Goal: Task Accomplishment & Management: Manage account settings

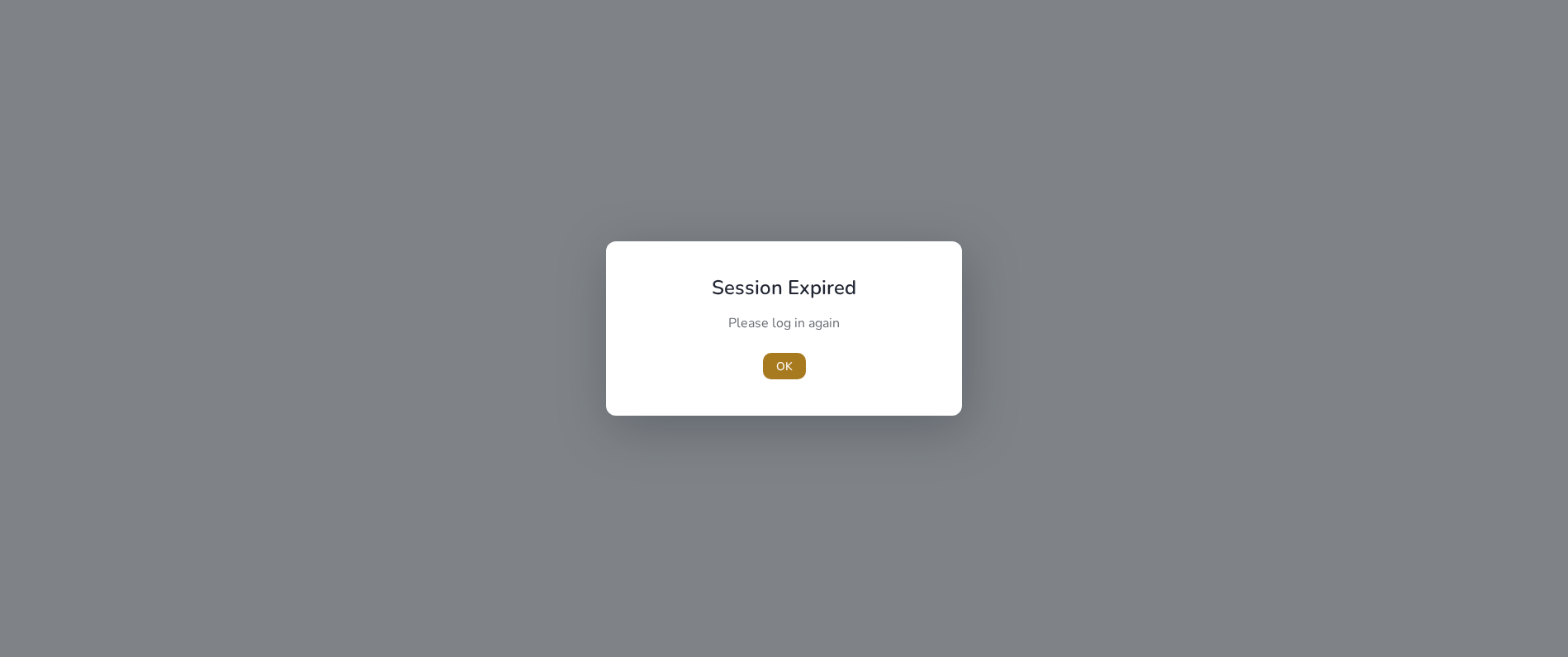
click at [780, 363] on span "OK" at bounding box center [784, 366] width 17 height 18
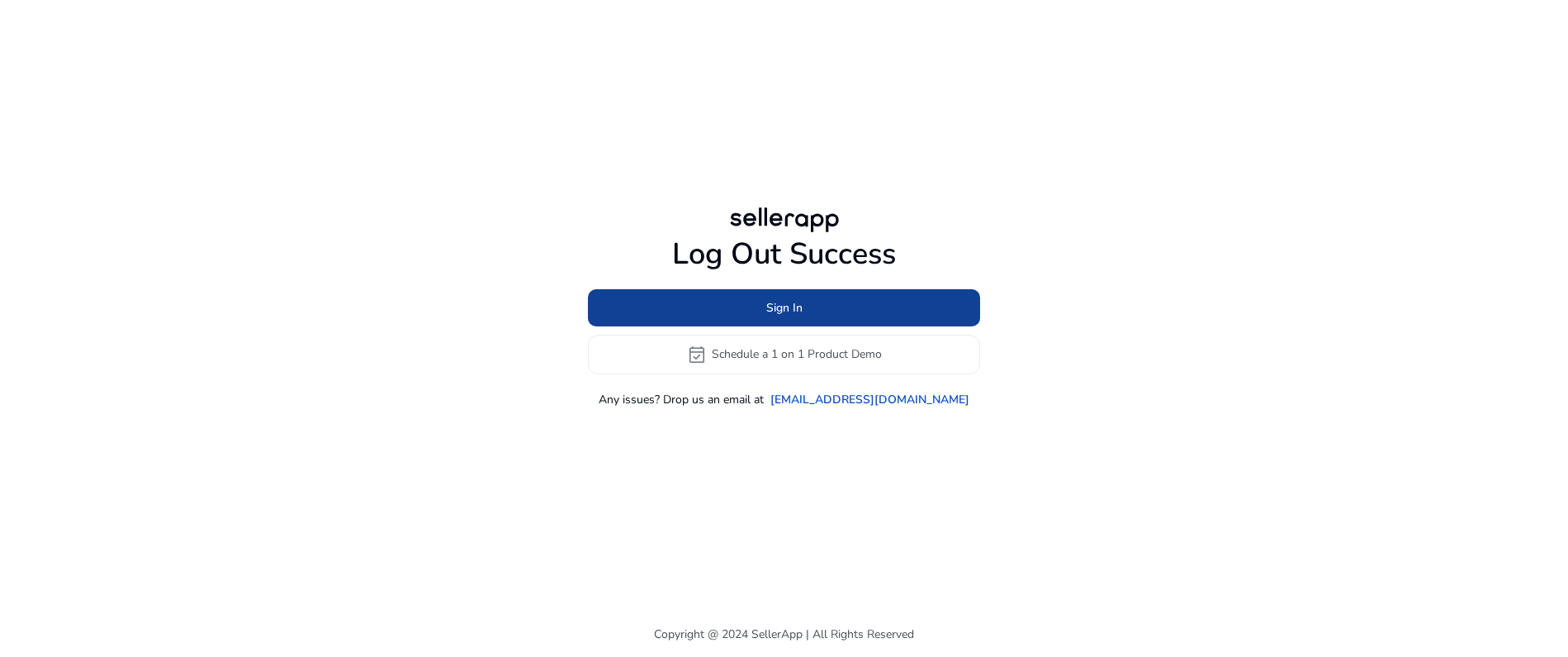
click at [807, 305] on span at bounding box center [784, 307] width 393 height 40
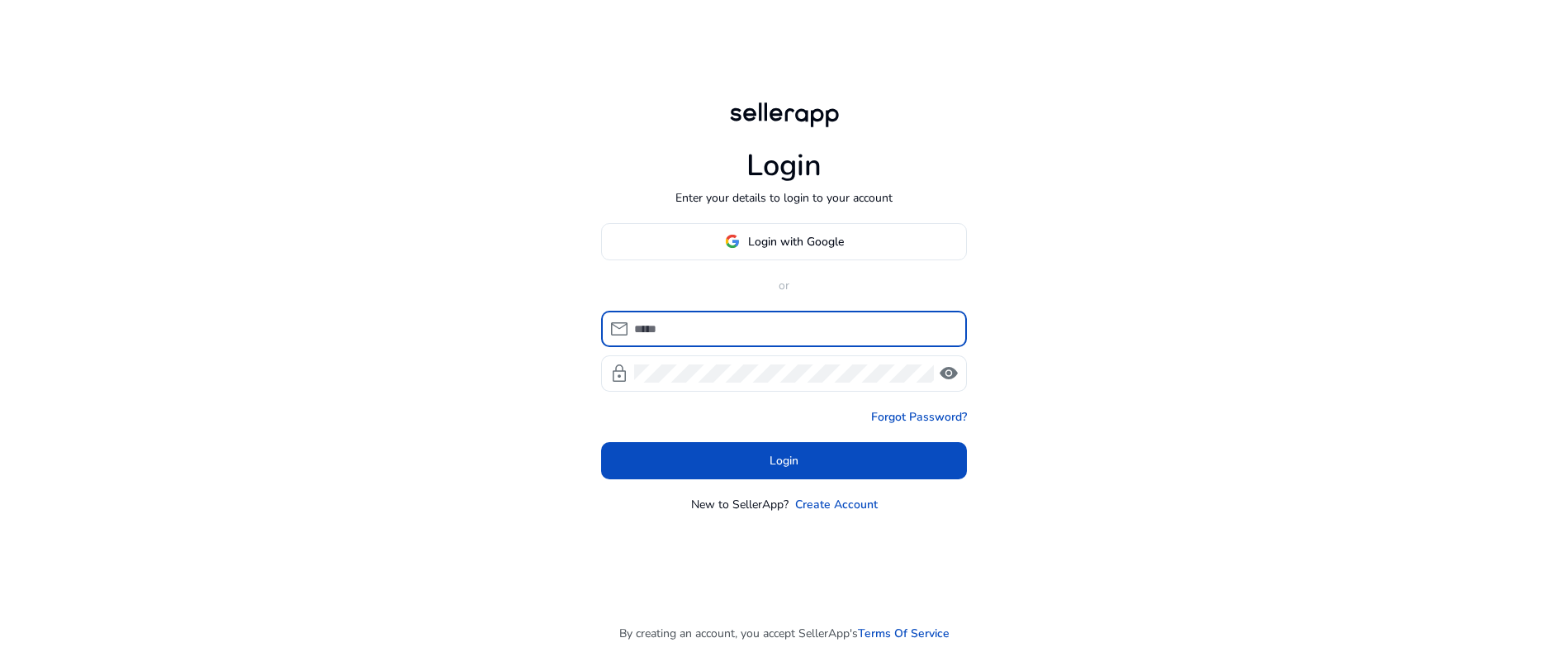
type input "**********"
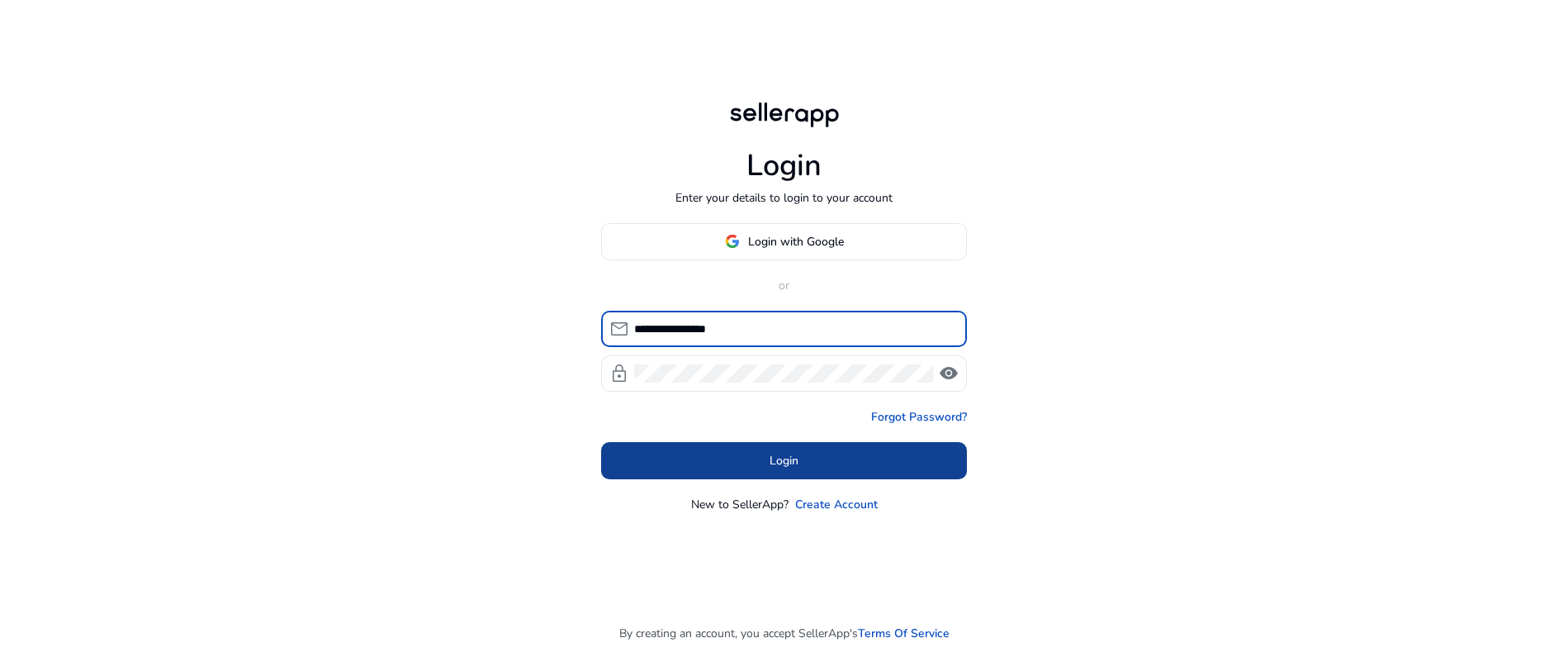
click at [811, 461] on span at bounding box center [784, 459] width 366 height 40
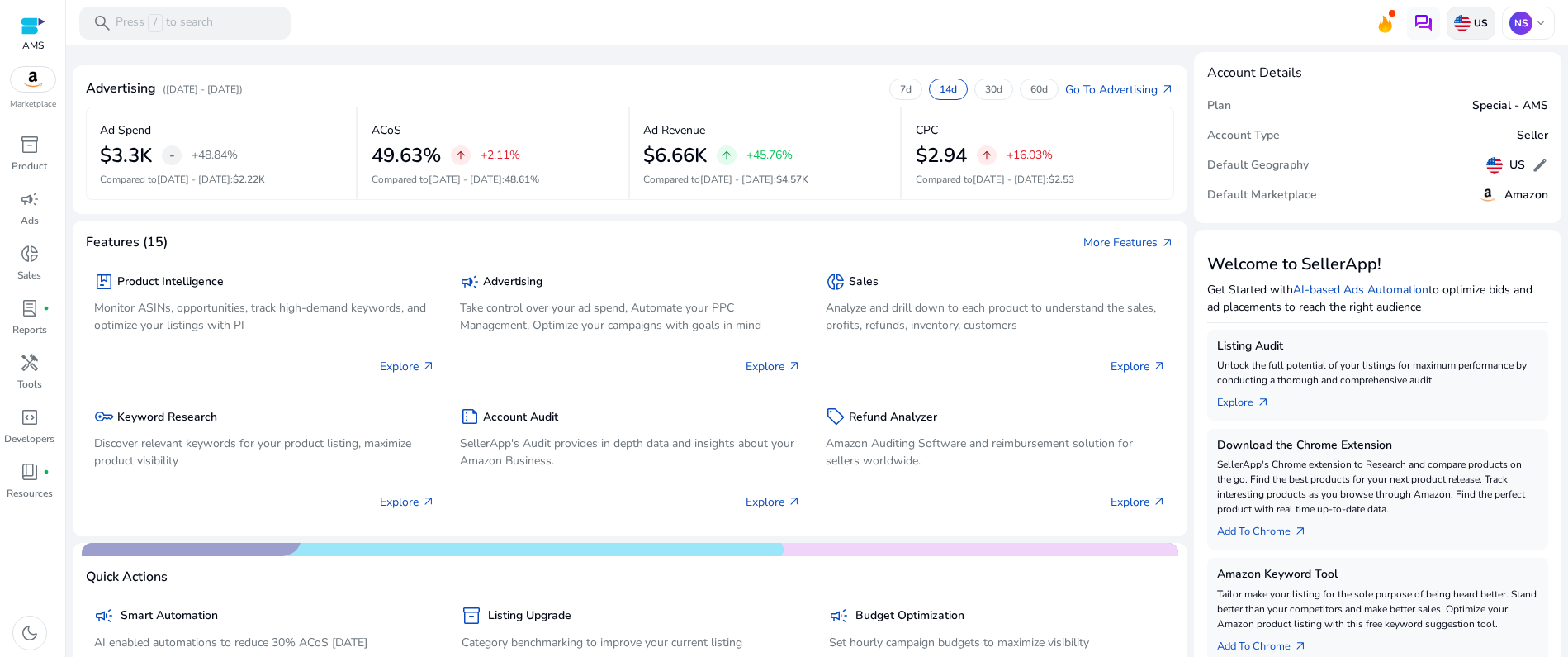
click at [1456, 25] on img at bounding box center [1462, 24] width 17 height 17
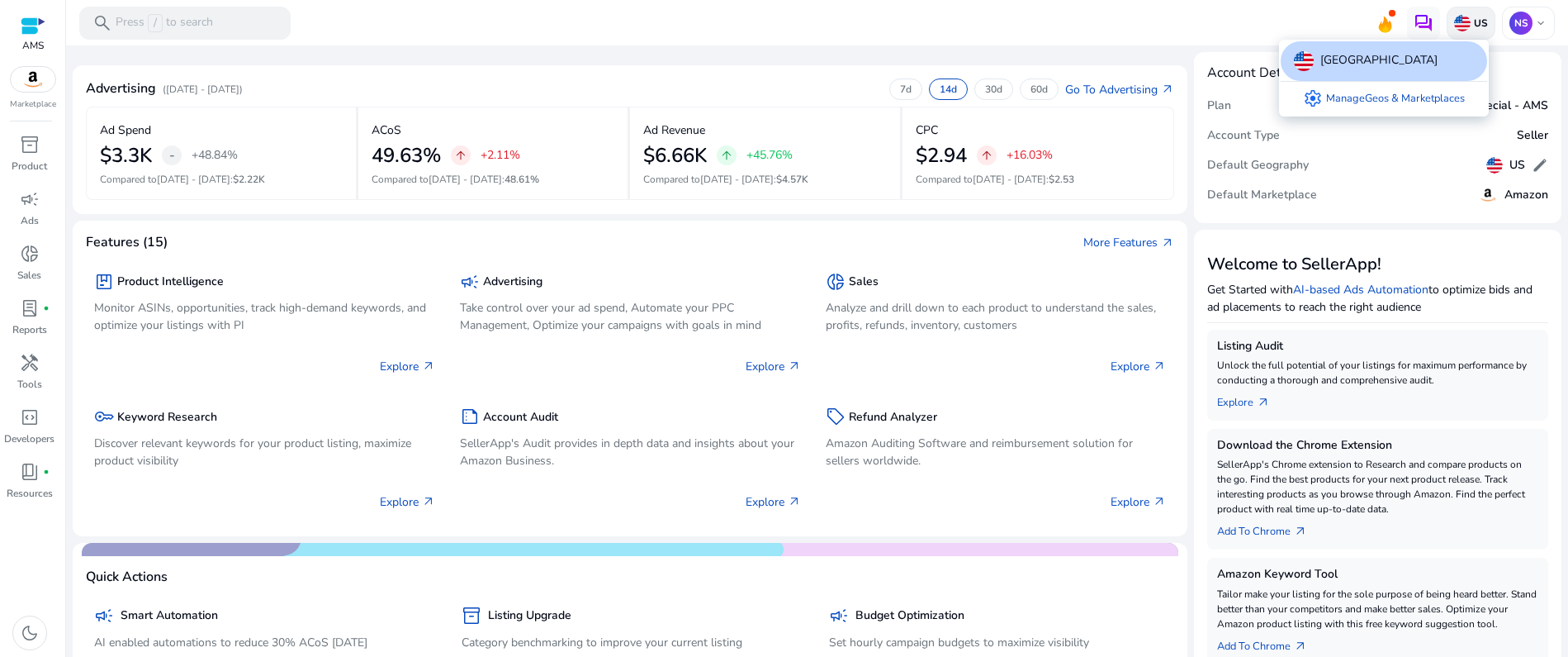
click at [1456, 25] on div at bounding box center [784, 328] width 1568 height 657
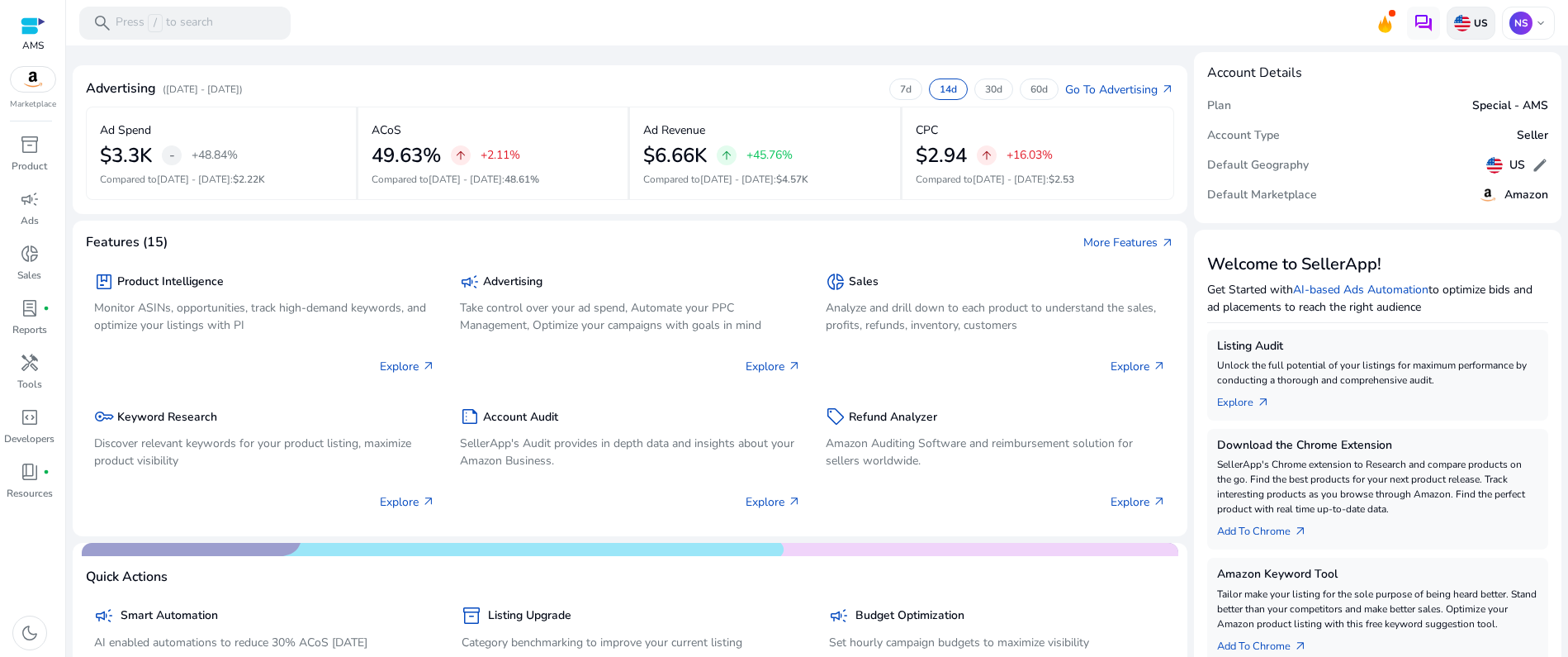
click at [1470, 22] on p "US" at bounding box center [1479, 24] width 18 height 13
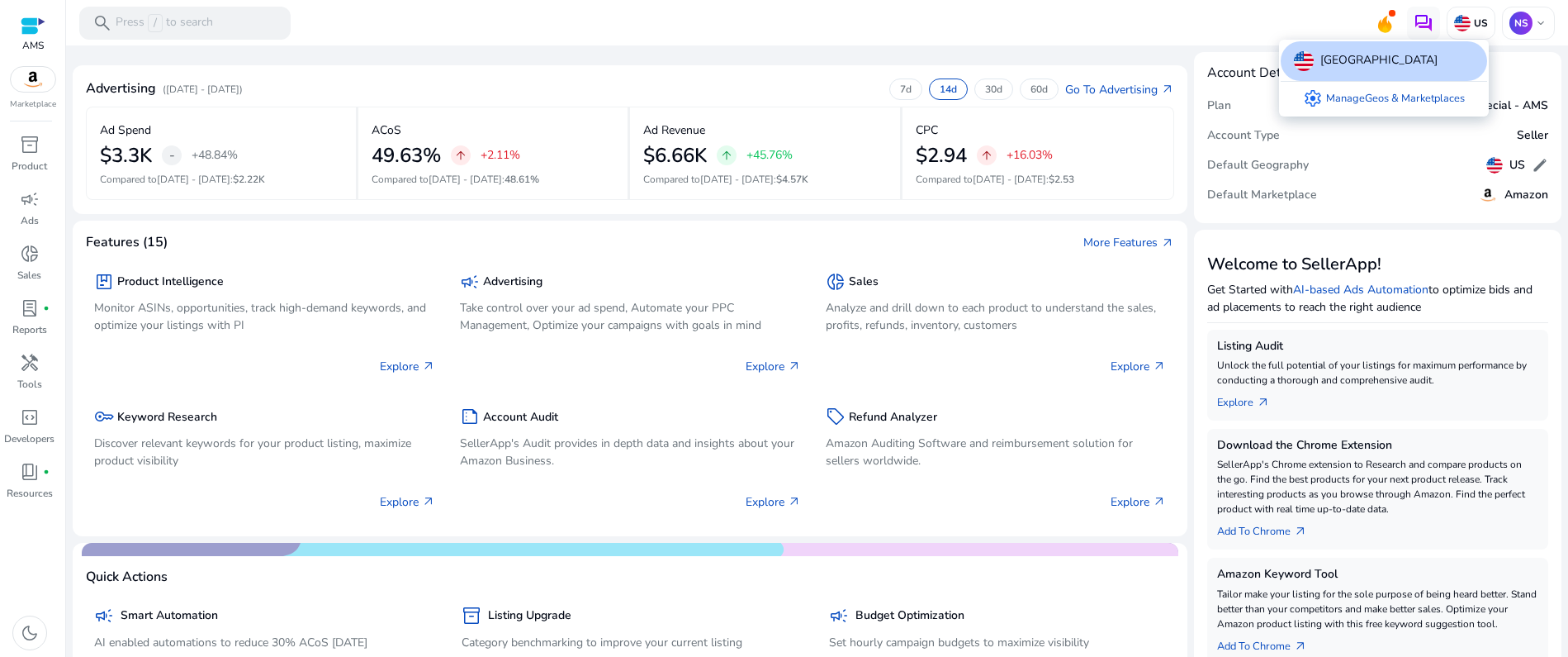
click at [1515, 29] on div at bounding box center [784, 328] width 1568 height 657
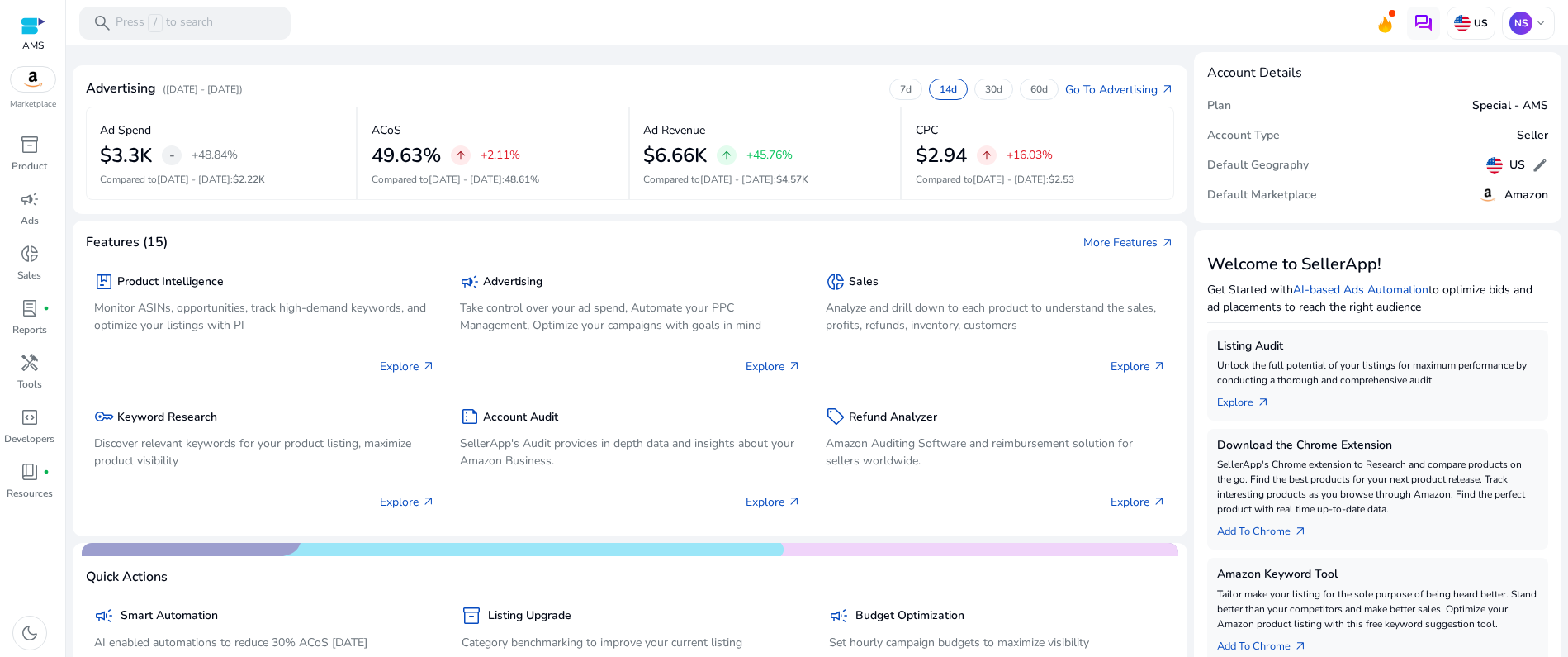
click at [1515, 29] on p "NS" at bounding box center [1520, 23] width 23 height 23
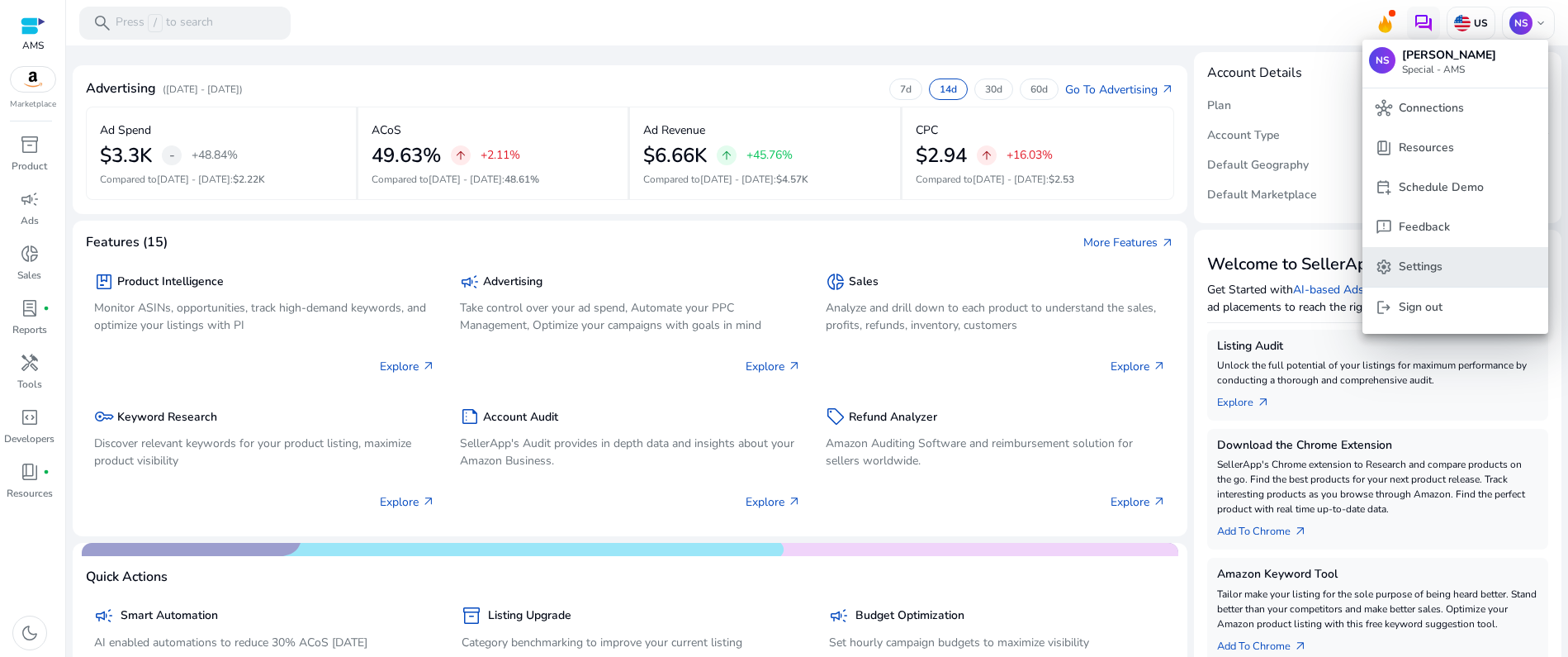
click at [1439, 268] on p "Settings" at bounding box center [1421, 267] width 44 height 19
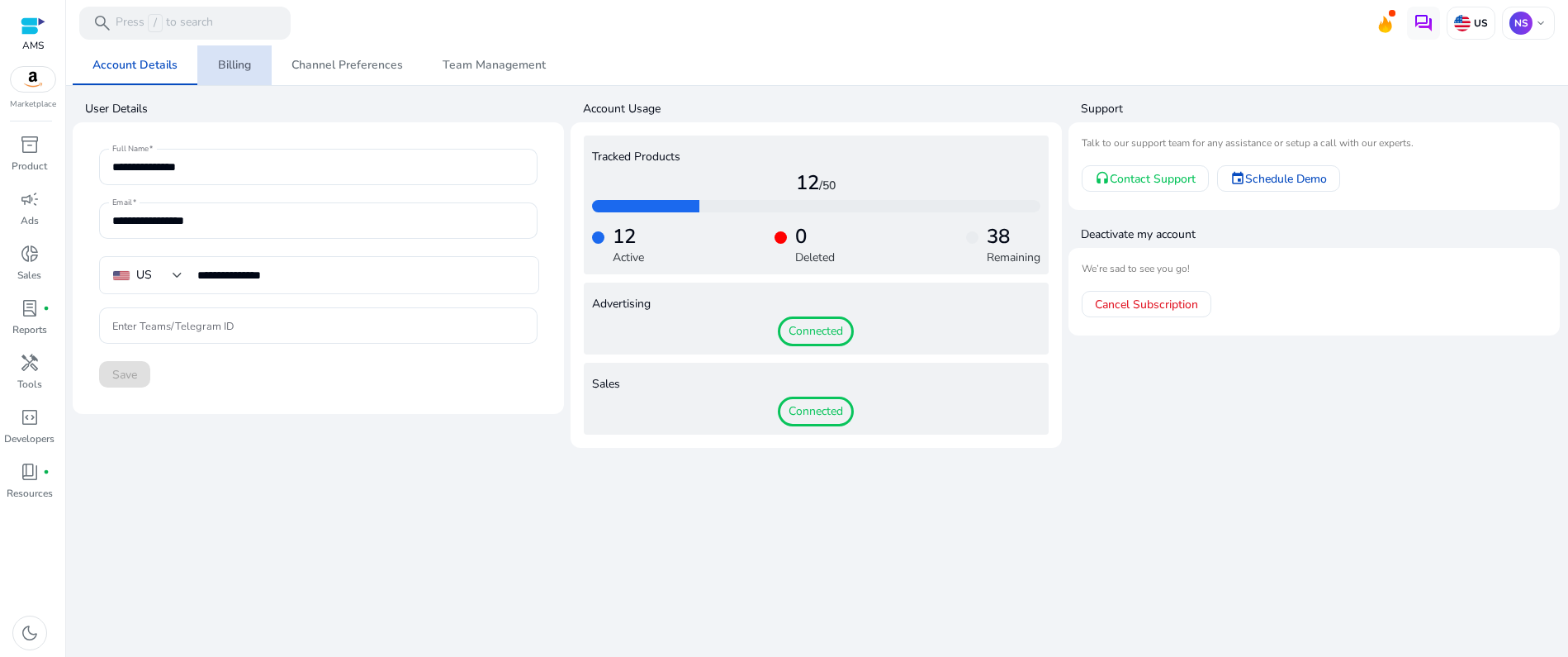
click at [251, 67] on link "Billing" at bounding box center [235, 65] width 74 height 40
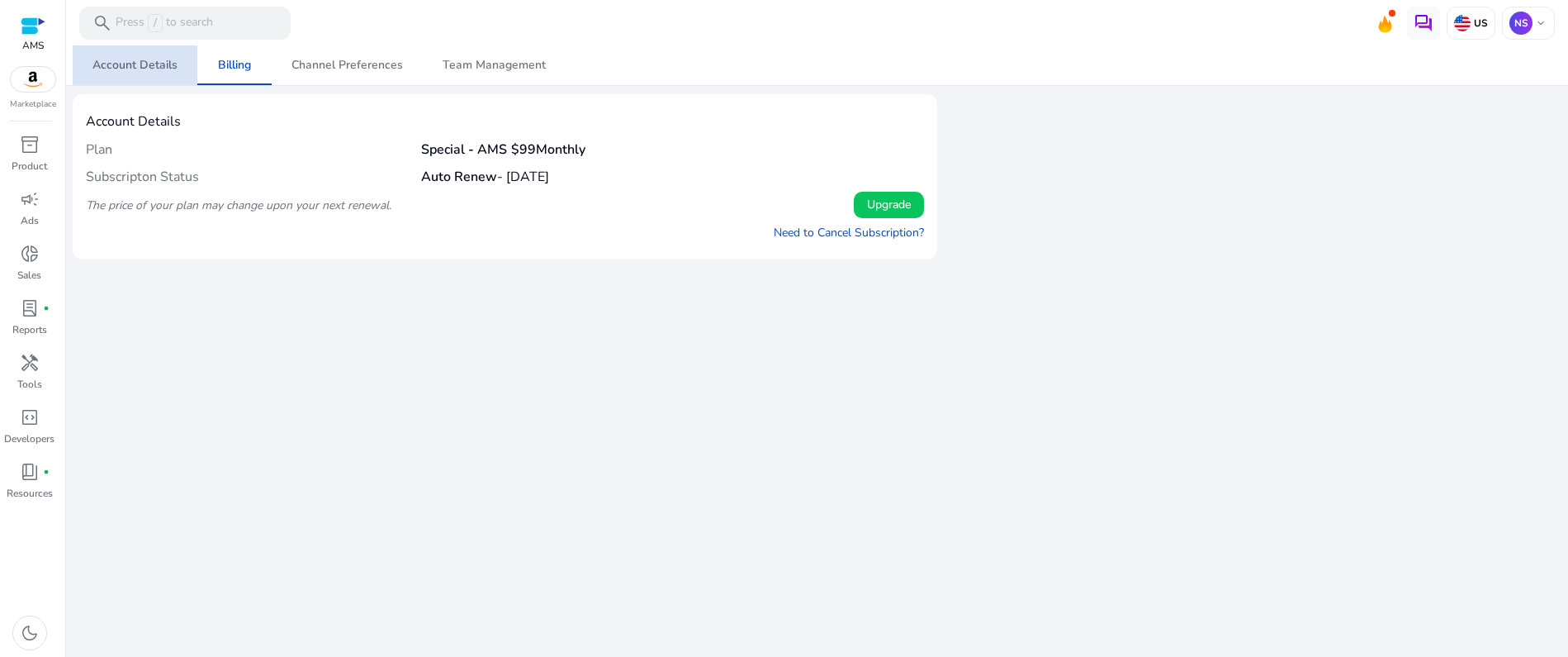
click at [158, 72] on span "Account Details" at bounding box center [135, 65] width 85 height 40
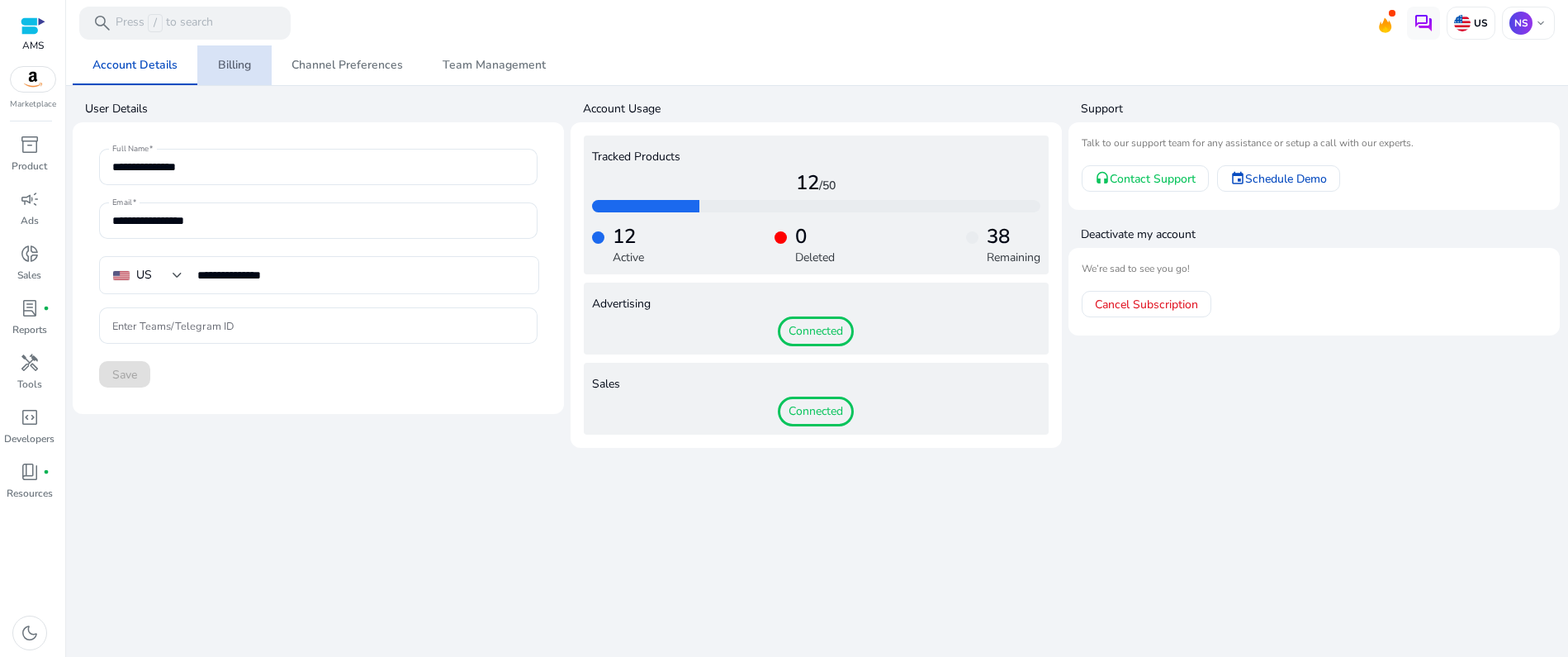
click at [224, 69] on span "Billing" at bounding box center [234, 66] width 33 height 12
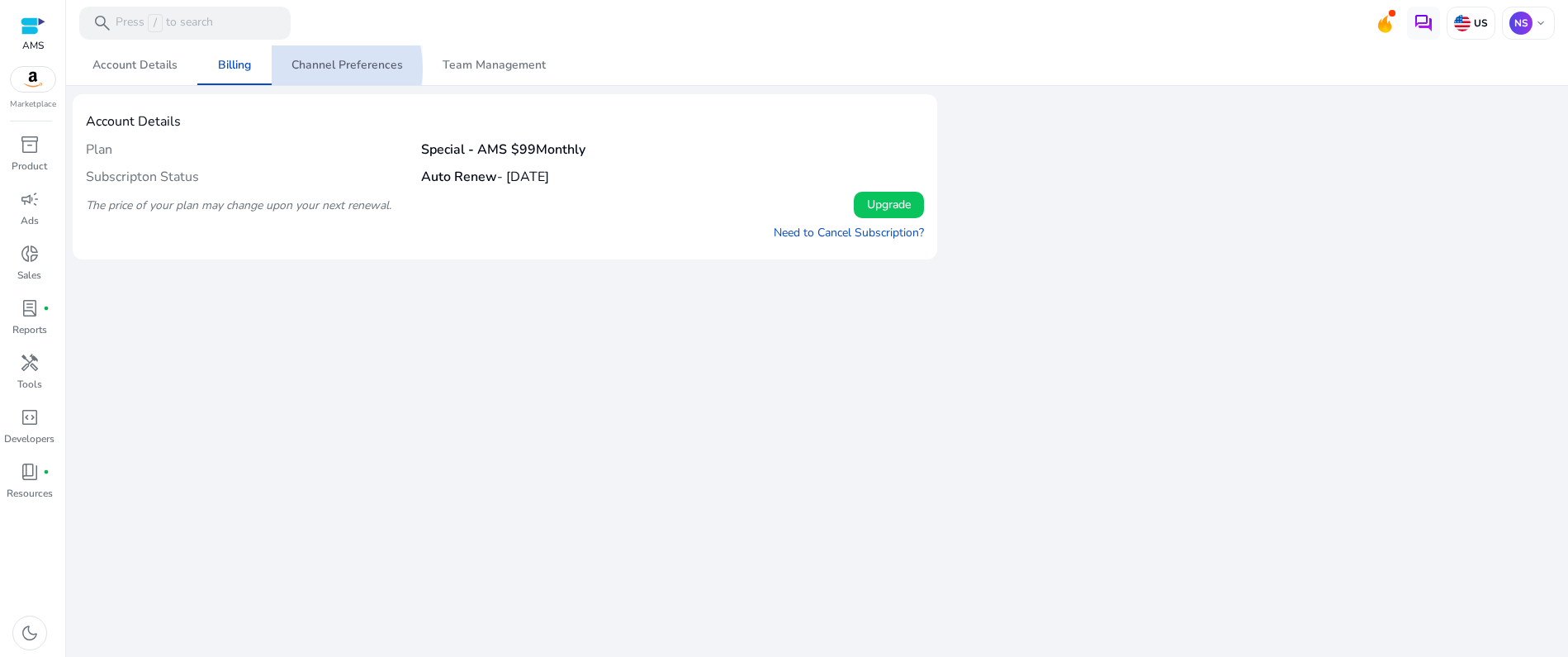
click at [316, 69] on span "Channel Preferences" at bounding box center [347, 66] width 112 height 12
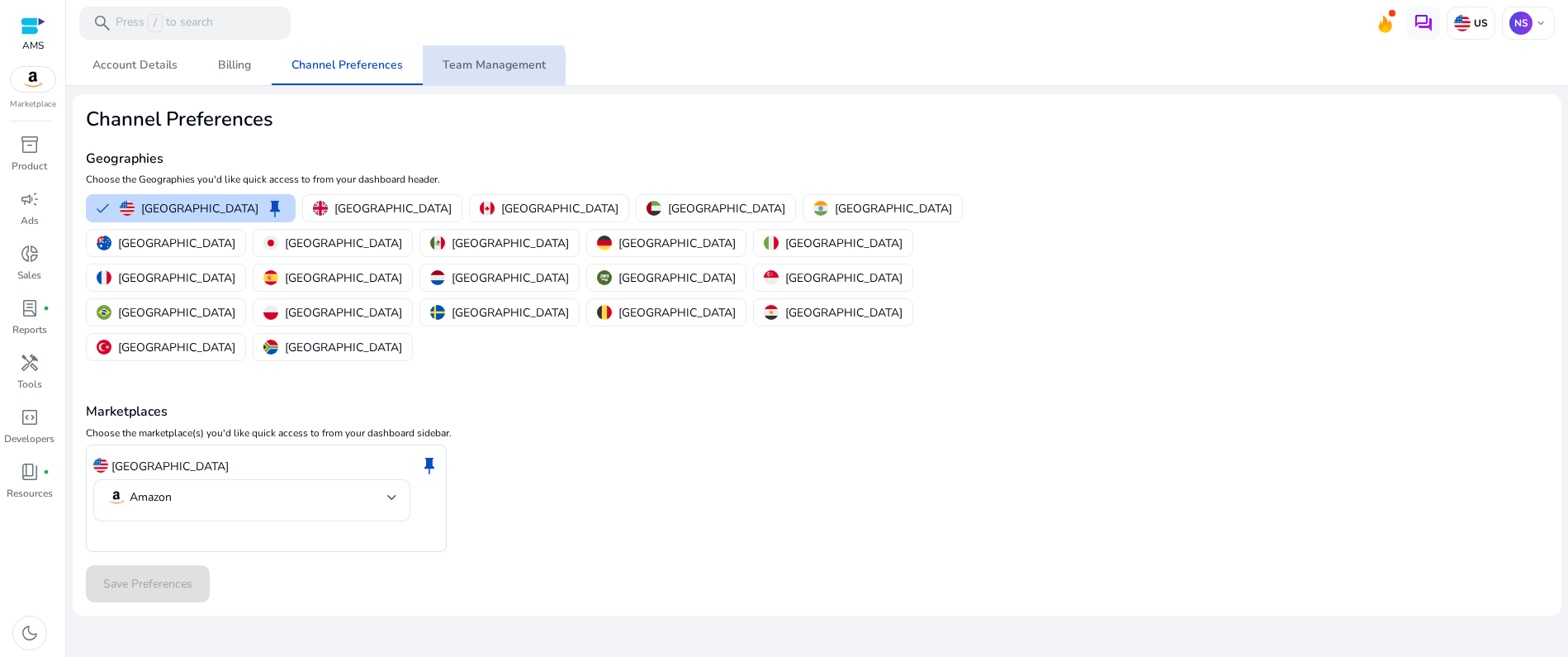
click at [484, 71] on span "Team Management" at bounding box center [494, 66] width 103 height 12
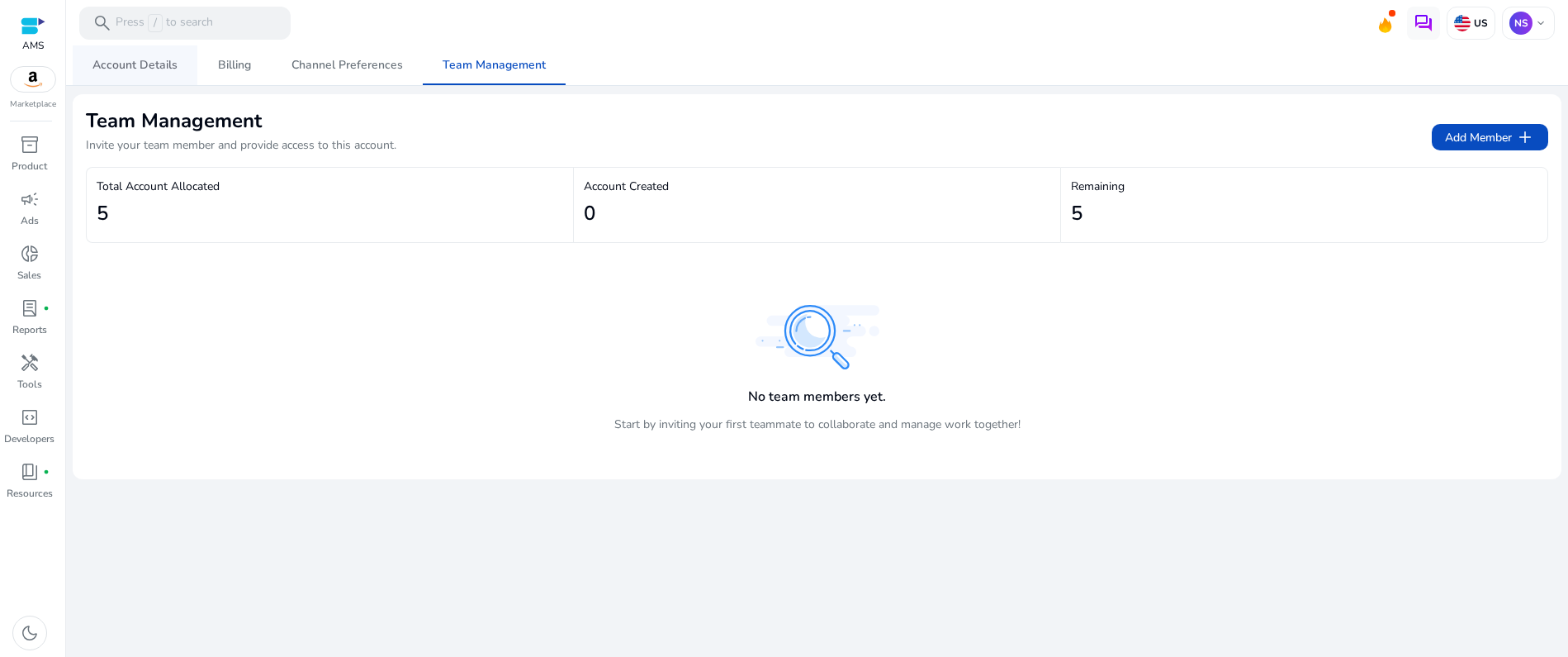
click at [150, 56] on span "Account Details" at bounding box center [135, 65] width 85 height 40
